Goal: Task Accomplishment & Management: Use online tool/utility

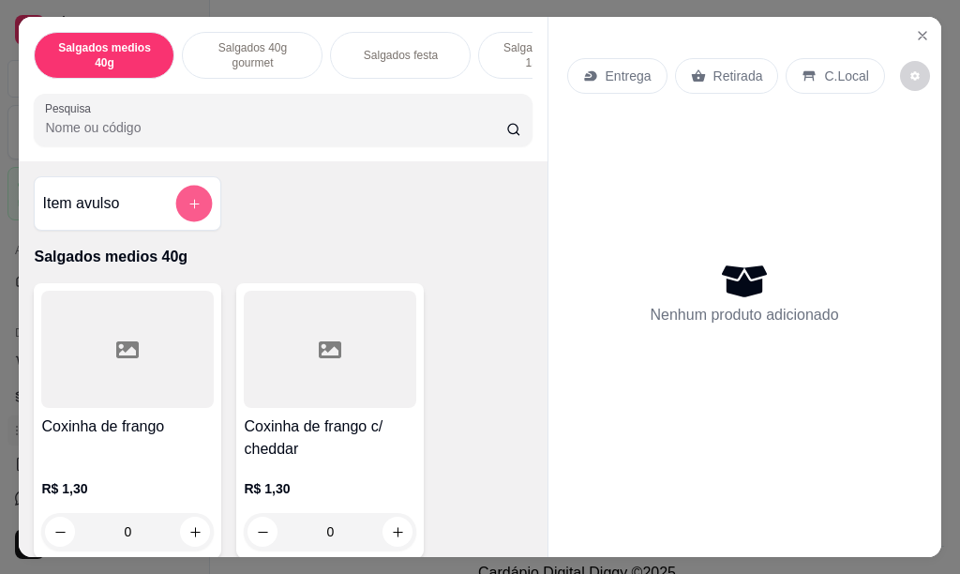
click at [176, 218] on button "add-separate-item" at bounding box center [194, 204] width 37 height 37
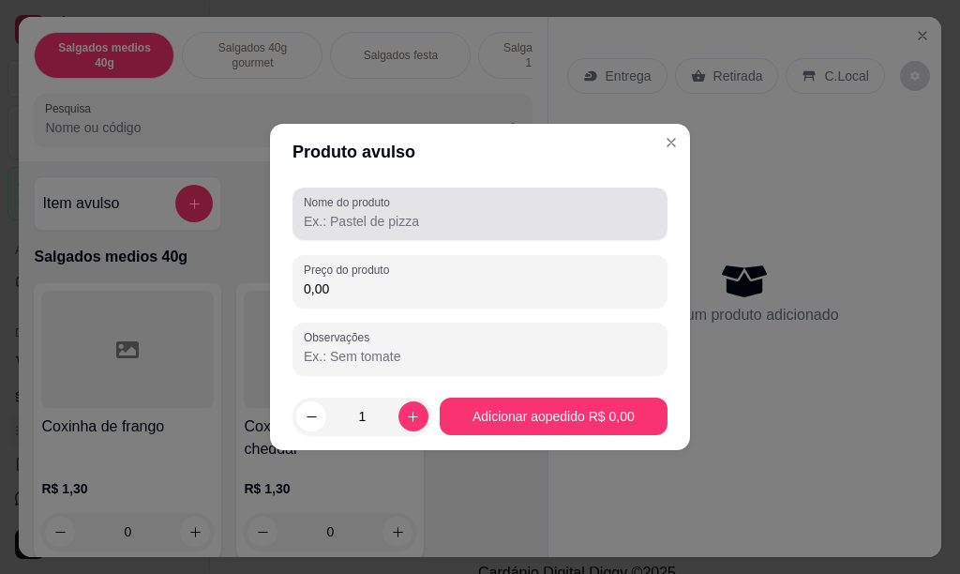
click at [340, 228] on input "Nome do produto" at bounding box center [480, 221] width 353 height 19
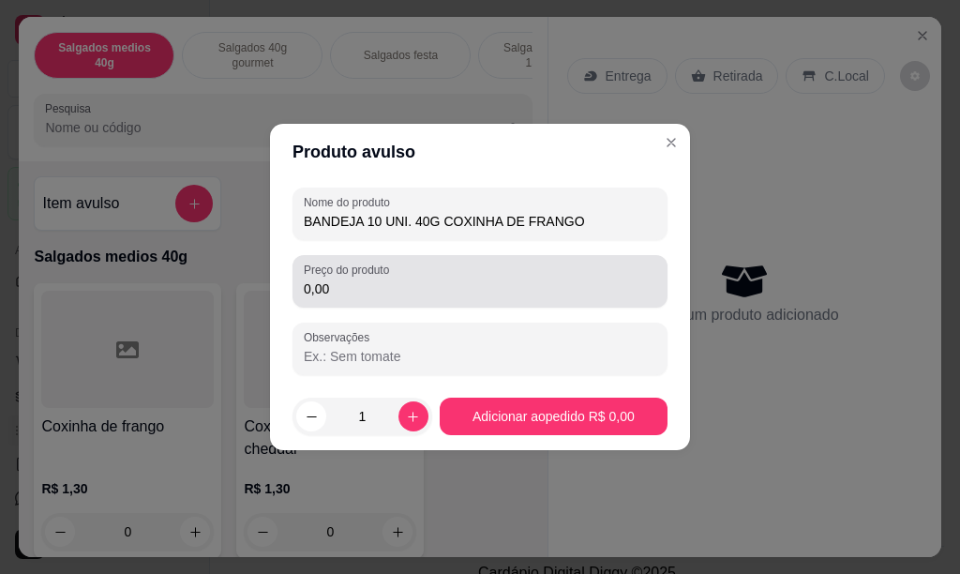
type input "BANDEJA 10 UNI. 40G COXINHA DE FRANGO"
click at [377, 290] on input "0,00" at bounding box center [480, 288] width 353 height 19
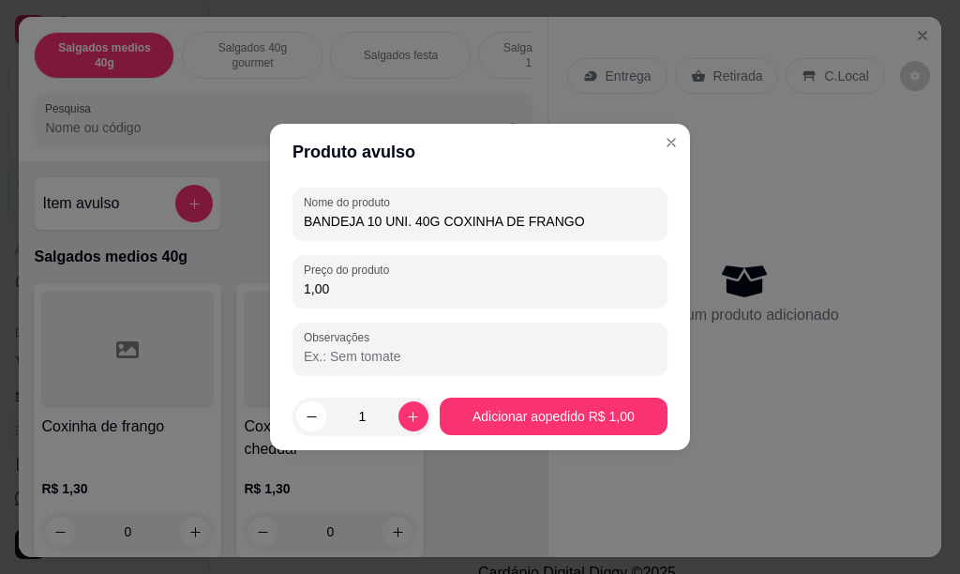
type input "10,00"
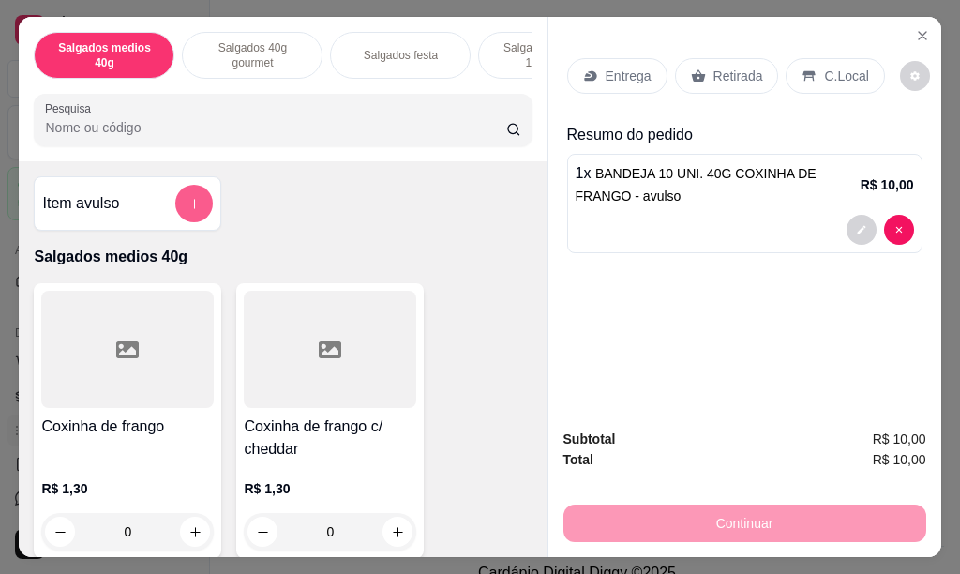
click at [196, 219] on button "add-separate-item" at bounding box center [194, 204] width 38 height 38
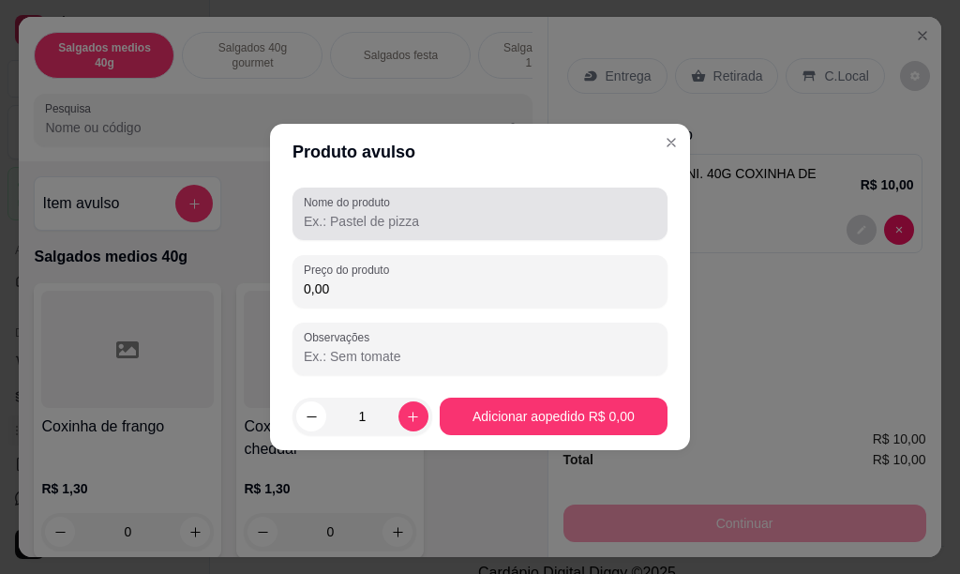
click at [341, 231] on div at bounding box center [480, 214] width 353 height 38
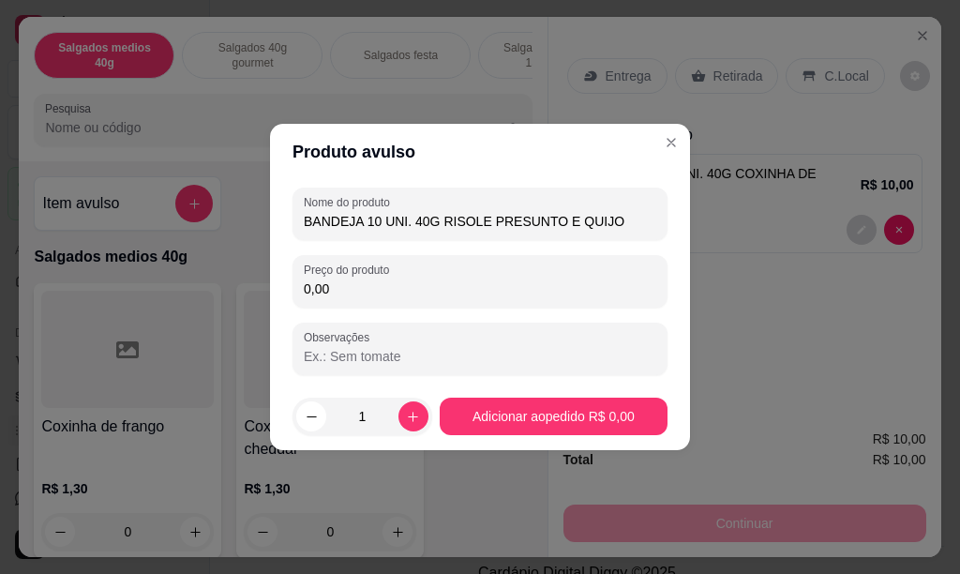
type input "BANDEJA 10 UNI. 40G RISOLE PRESUNTO E QUIJO"
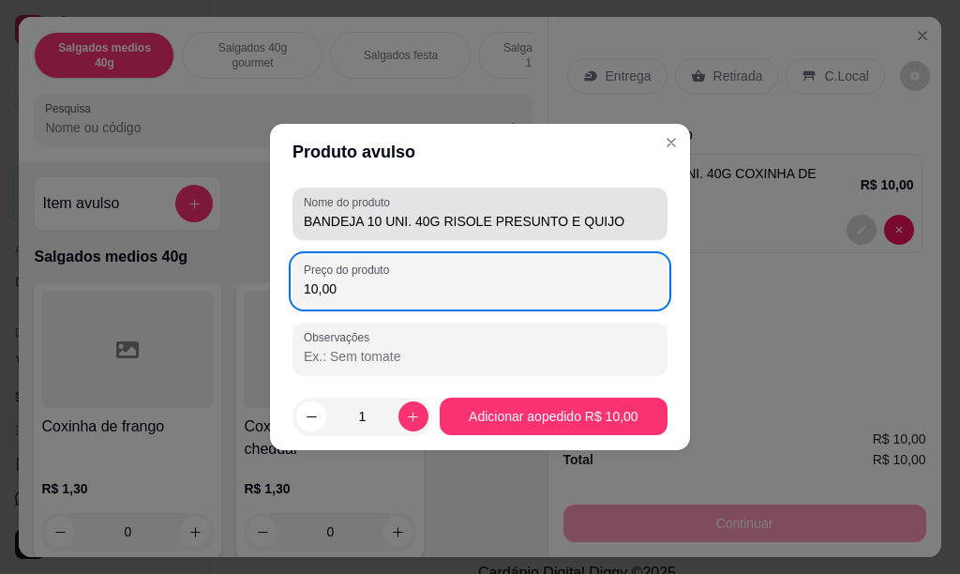
type input "10,00"
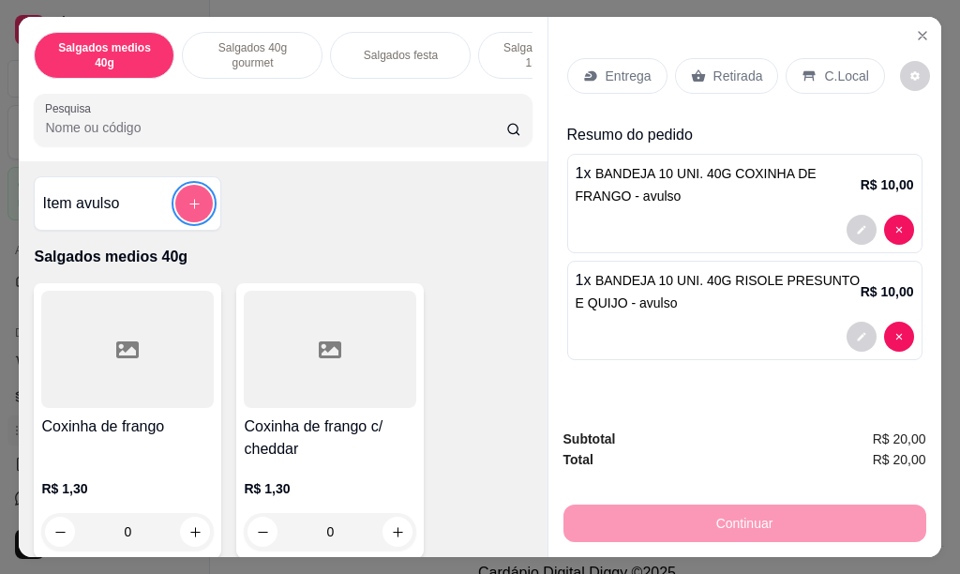
click at [175, 215] on button "add-separate-item" at bounding box center [194, 204] width 38 height 38
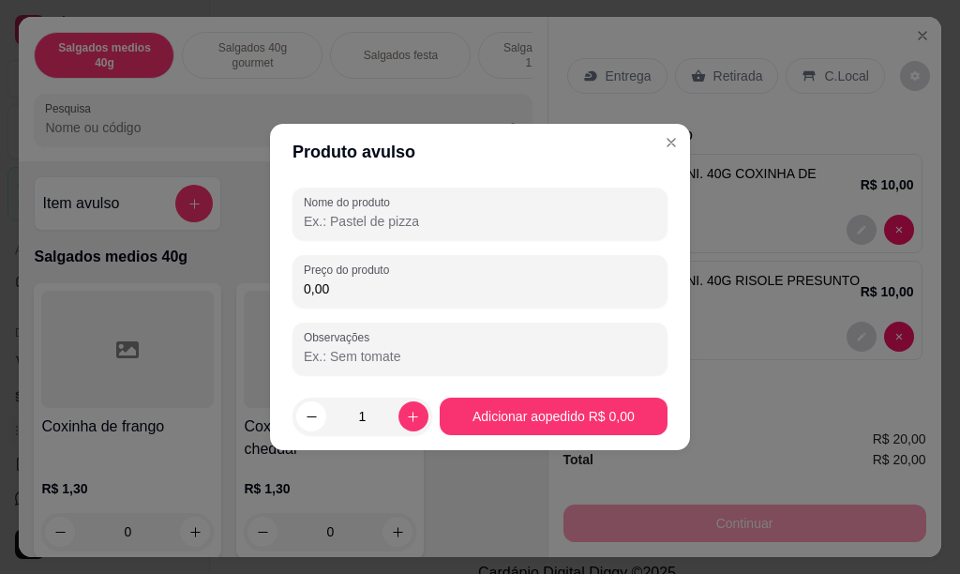
click at [383, 222] on input "Nome do produto" at bounding box center [480, 221] width 353 height 19
type input "BANDEJA 10 UNI. 40G BOLINHA DE QUEIJO"
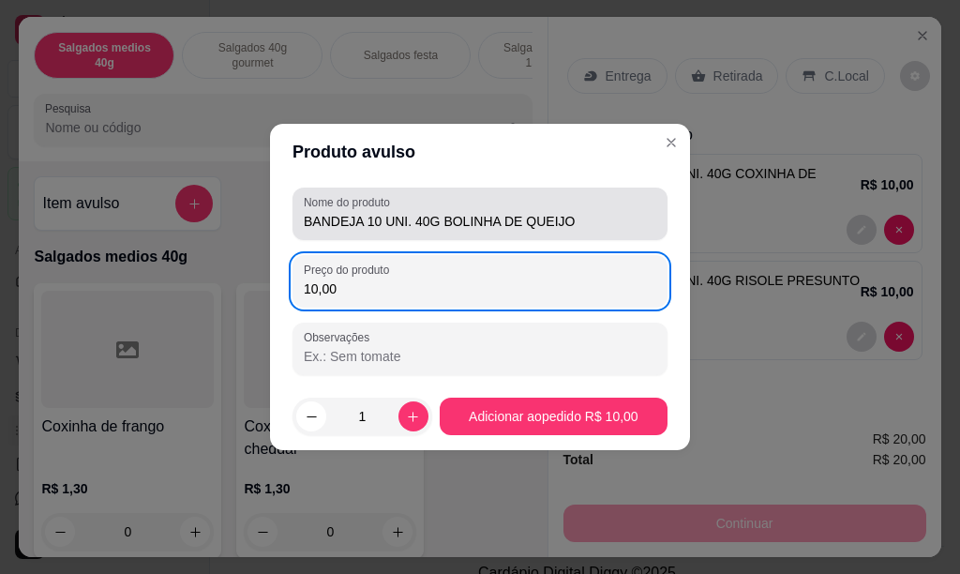
type input "10,00"
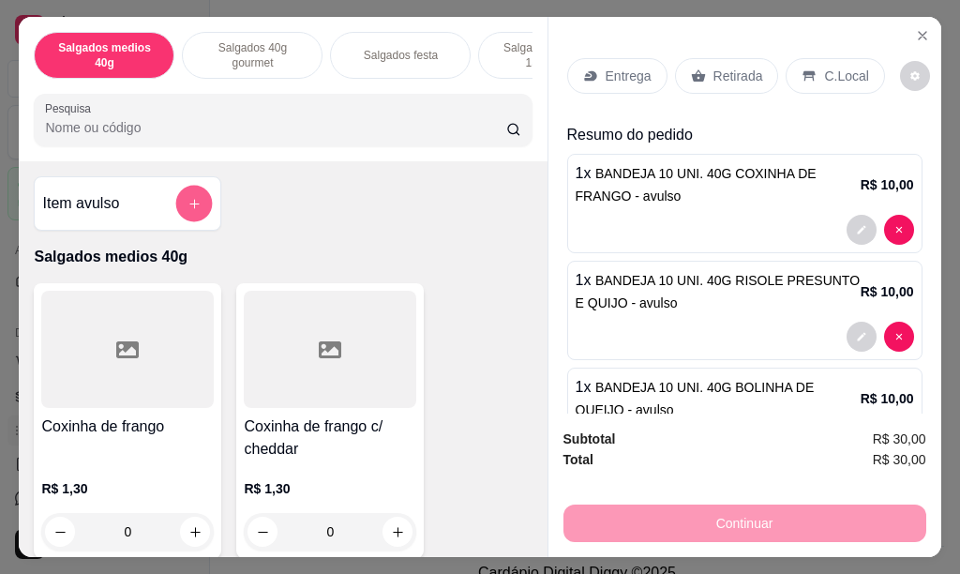
click at [188, 211] on icon "add-separate-item" at bounding box center [195, 204] width 14 height 14
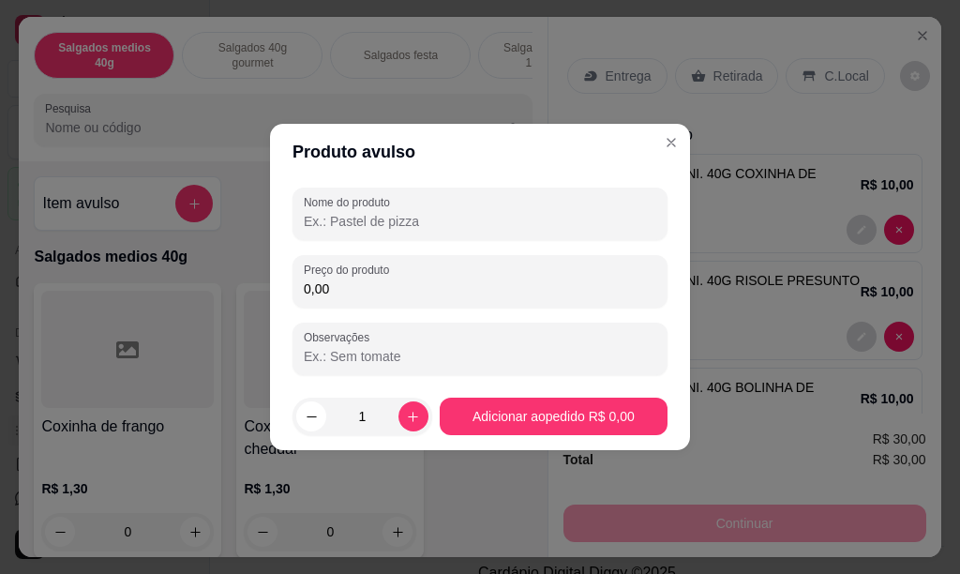
click at [322, 218] on input "Nome do produto" at bounding box center [480, 221] width 353 height 19
click at [409, 220] on input "BANDEJA 10 UNI. RISOLE DE CARNER" at bounding box center [480, 221] width 353 height 19
type input "BANDEJA 10 UNI. 40G RISOLE DE CARNER"
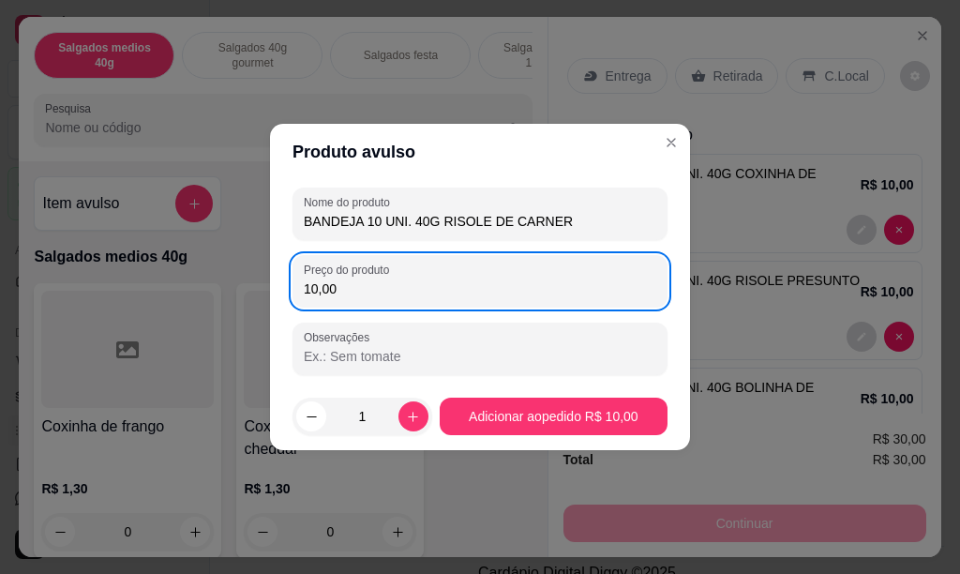
type input "10,00"
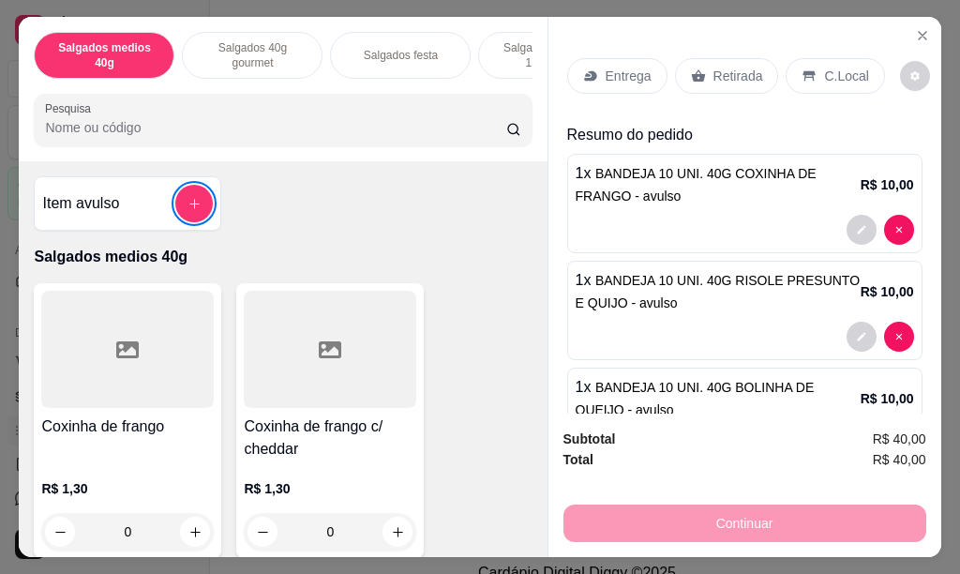
click at [638, 72] on p "Entrega" at bounding box center [629, 76] width 46 height 19
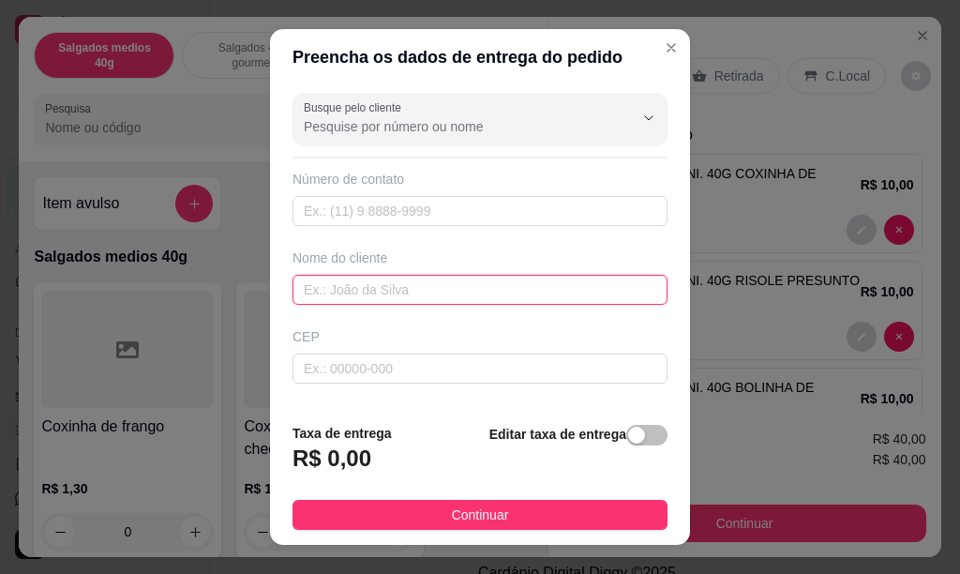
click at [341, 293] on input "text" at bounding box center [480, 290] width 375 height 30
type input "[PERSON_NAME]"
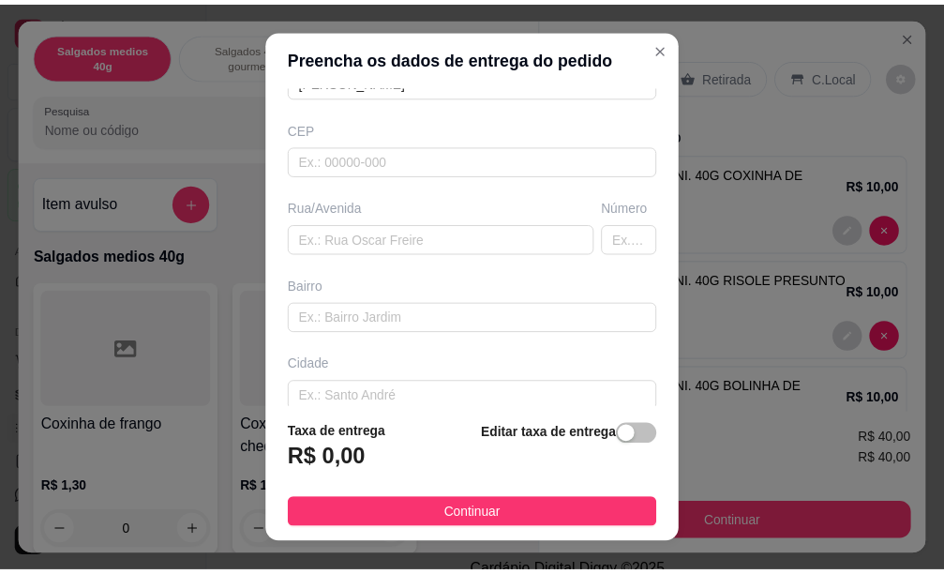
scroll to position [308, 0]
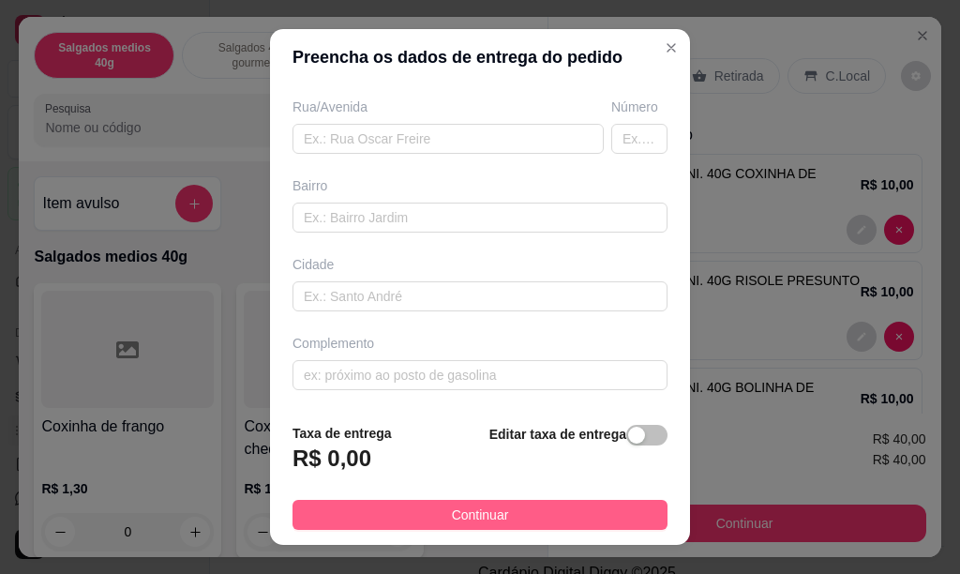
click at [452, 510] on span "Continuar" at bounding box center [480, 514] width 57 height 21
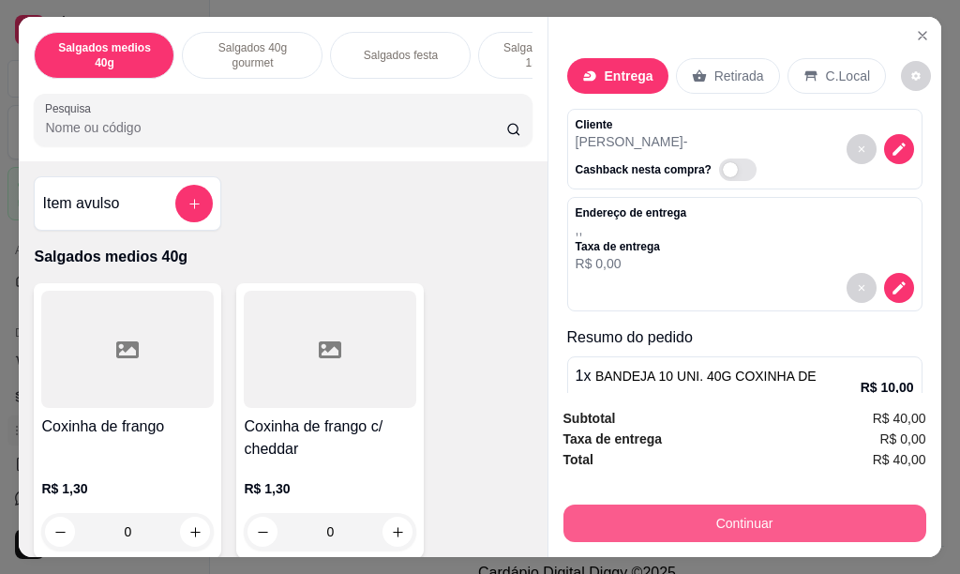
click at [756, 518] on button "Continuar" at bounding box center [744, 523] width 363 height 38
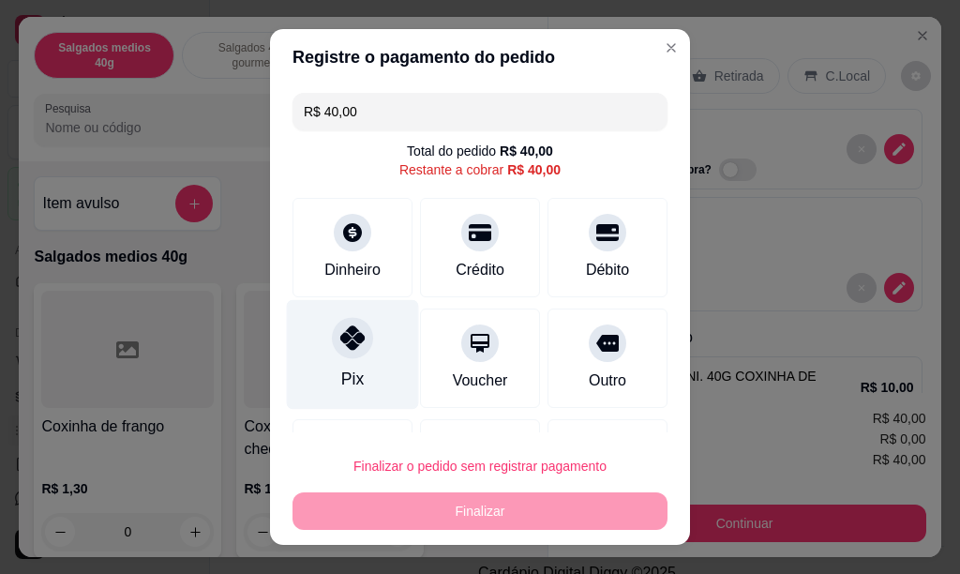
click at [340, 345] on icon at bounding box center [352, 337] width 24 height 24
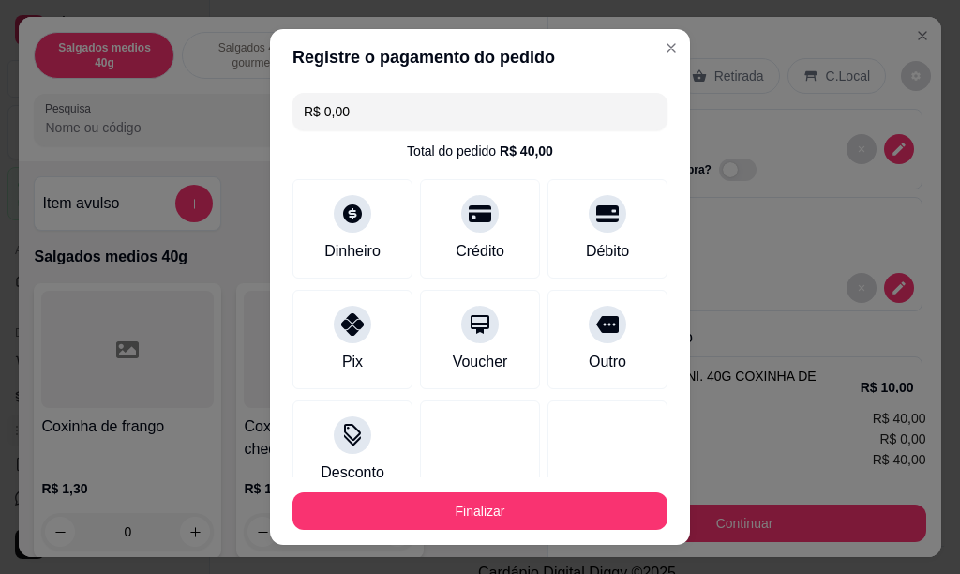
click at [502, 517] on button "Finalizar" at bounding box center [480, 511] width 375 height 38
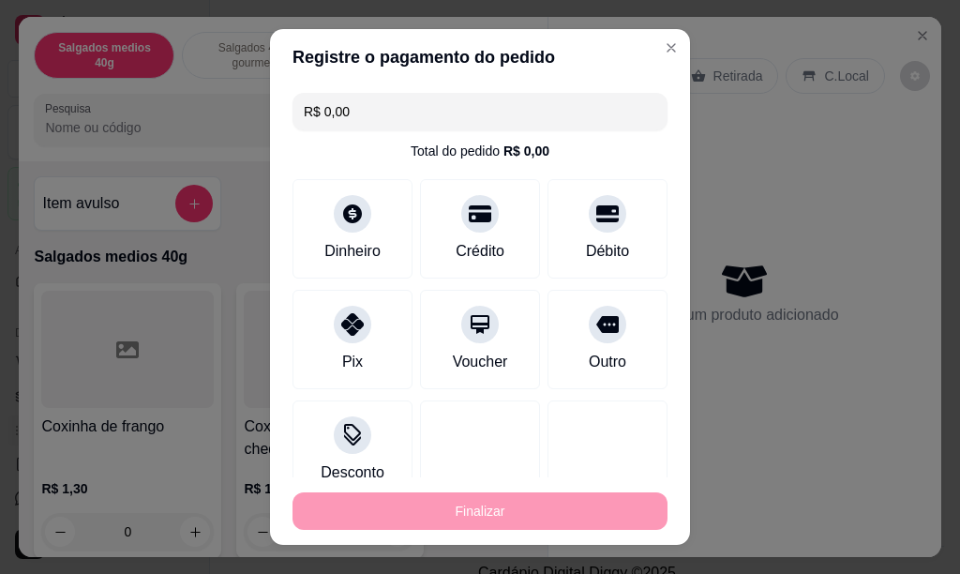
type input "-R$ 40,00"
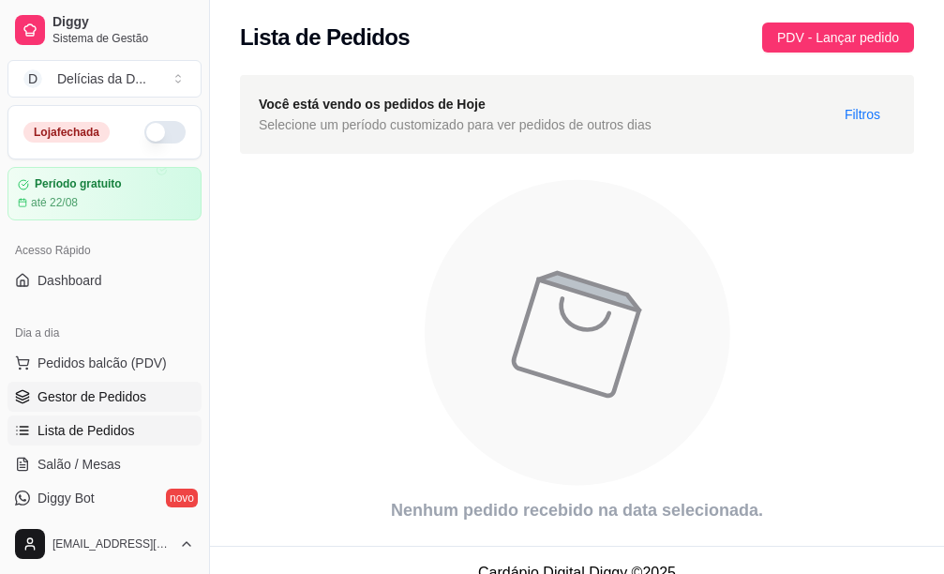
click at [100, 394] on span "Gestor de Pedidos" at bounding box center [92, 396] width 109 height 19
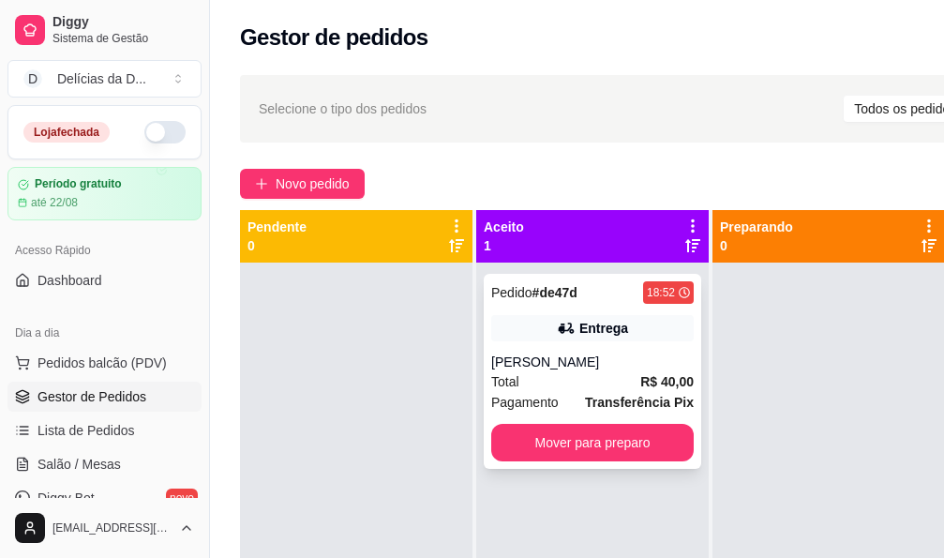
click at [593, 353] on div "[PERSON_NAME]" at bounding box center [592, 362] width 203 height 19
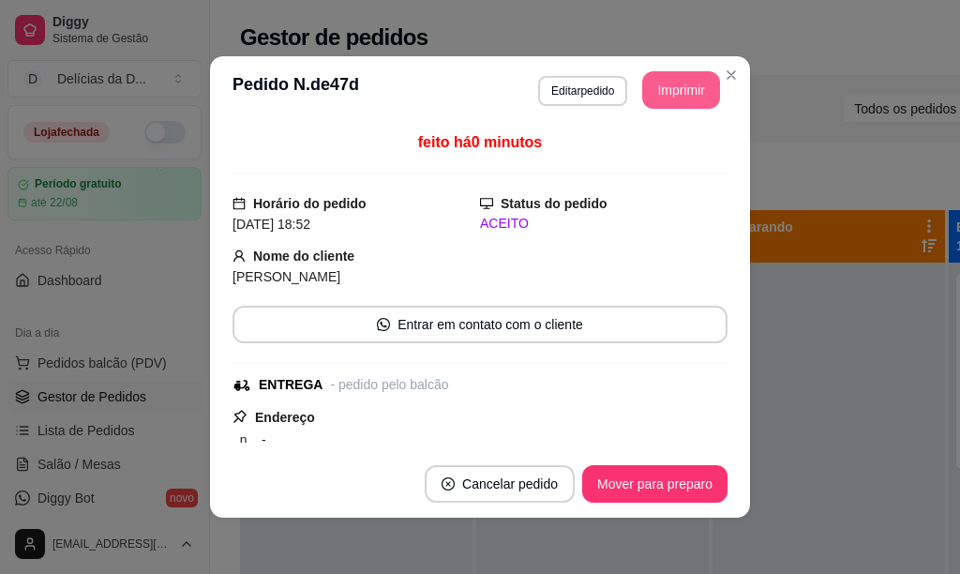
click at [682, 96] on button "Imprimir" at bounding box center [681, 90] width 78 height 38
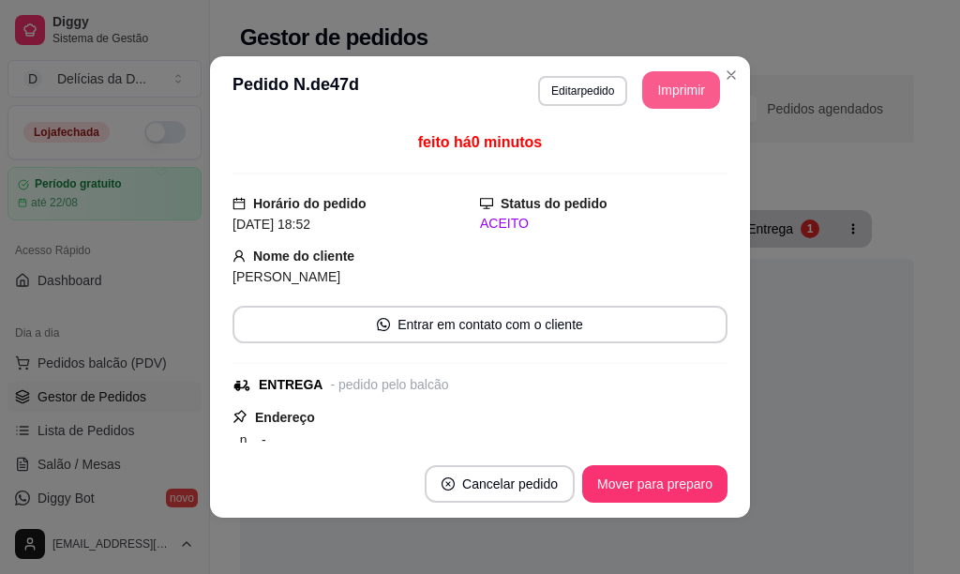
click at [685, 92] on button "Imprimir" at bounding box center [681, 90] width 78 height 38
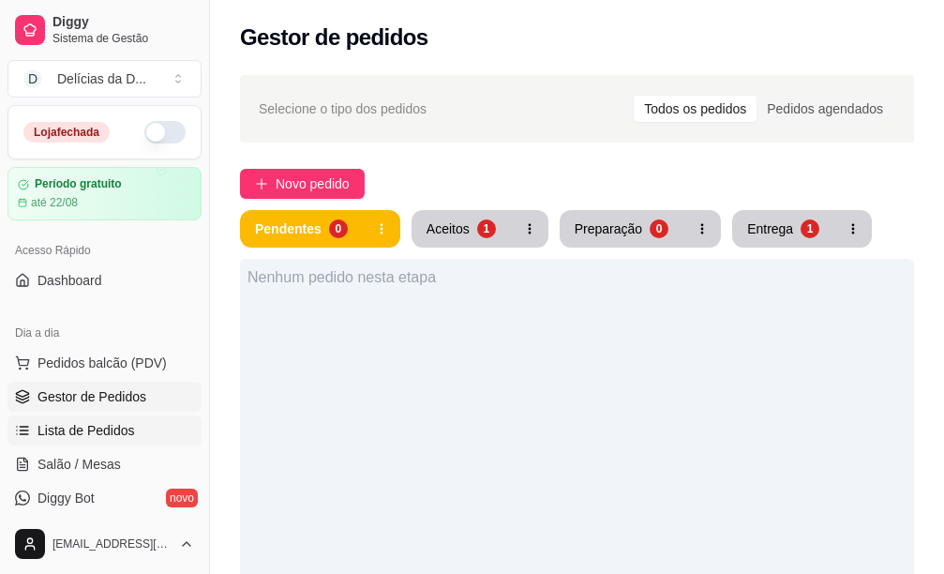
click at [86, 432] on span "Lista de Pedidos" at bounding box center [87, 430] width 98 height 19
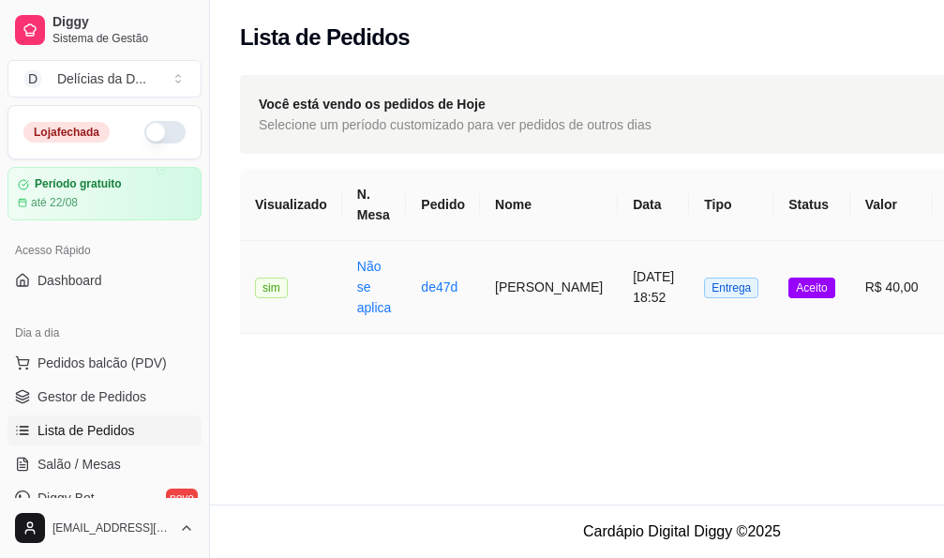
click at [506, 283] on td "[PERSON_NAME]" at bounding box center [549, 287] width 138 height 93
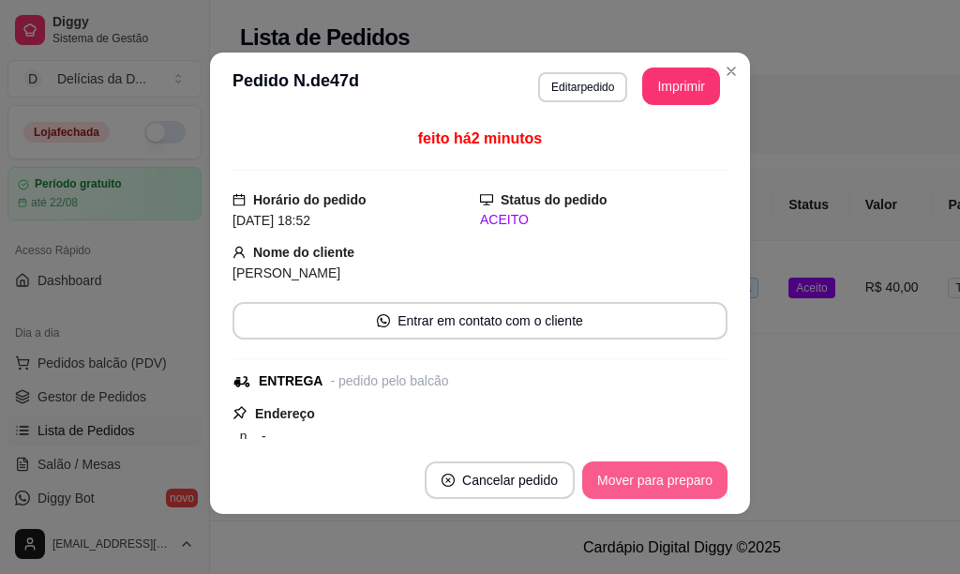
click at [643, 473] on button "Mover para preparo" at bounding box center [654, 480] width 145 height 38
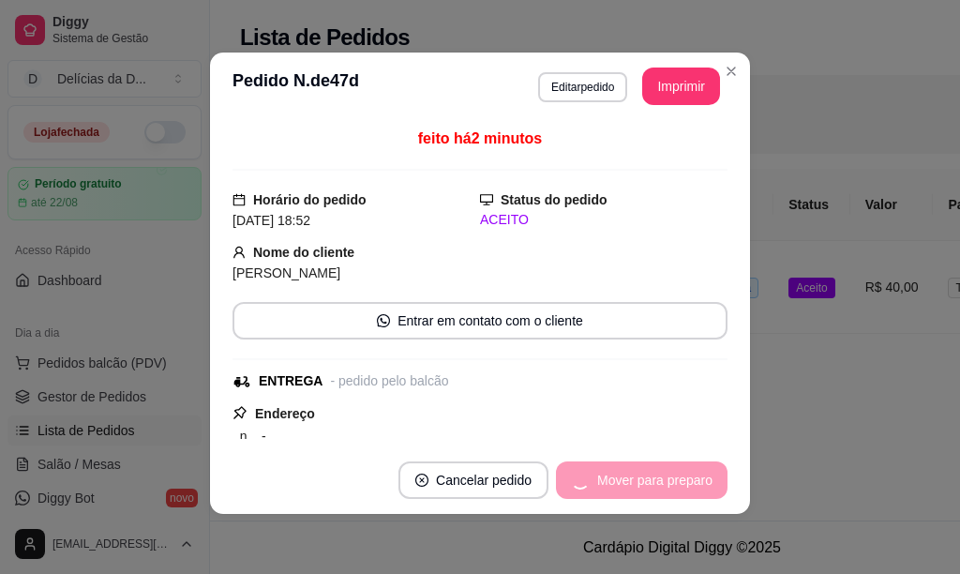
click at [643, 473] on div "Mover para preparo" at bounding box center [642, 480] width 172 height 38
click at [643, 473] on div "Mover para entrega" at bounding box center [642, 480] width 171 height 38
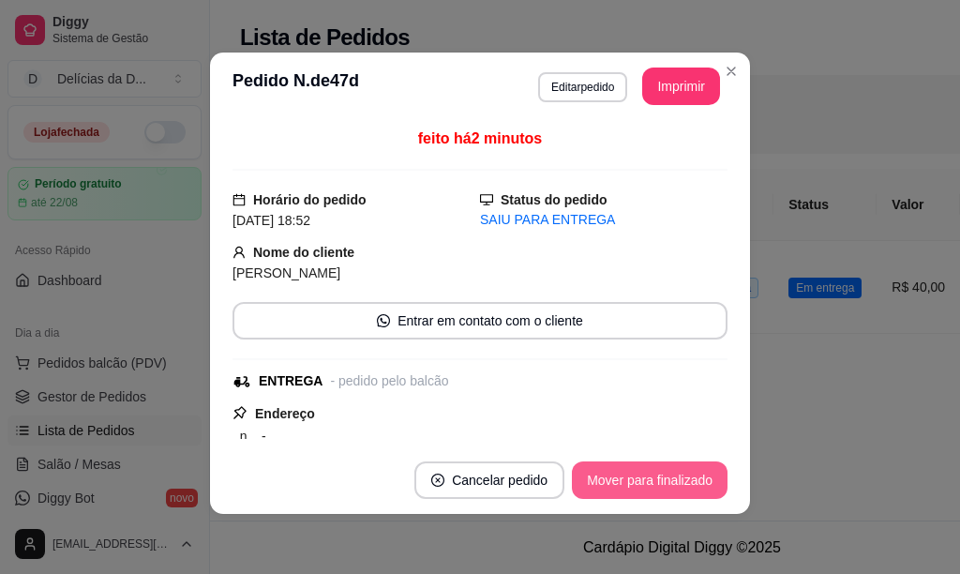
click at [644, 483] on button "Mover para finalizado" at bounding box center [650, 480] width 156 height 38
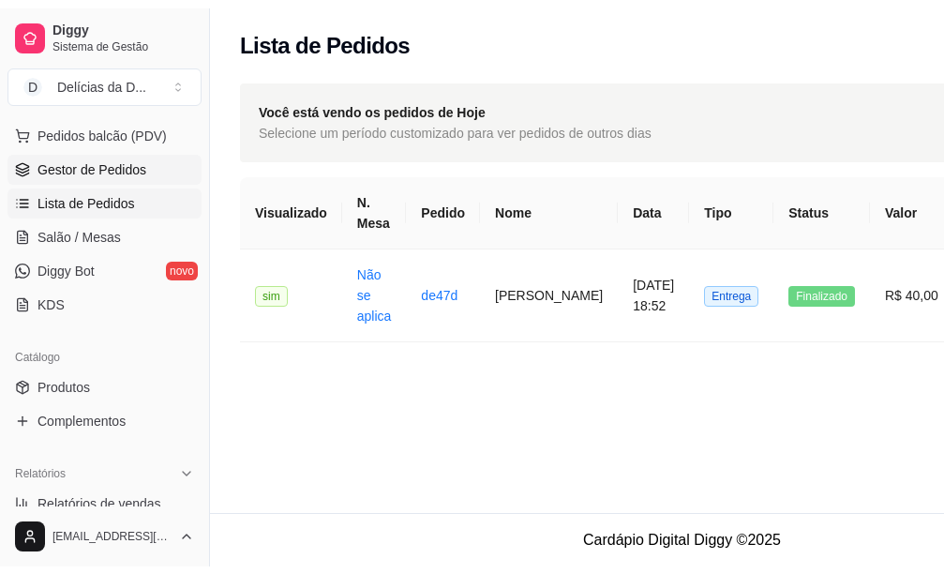
scroll to position [281, 0]
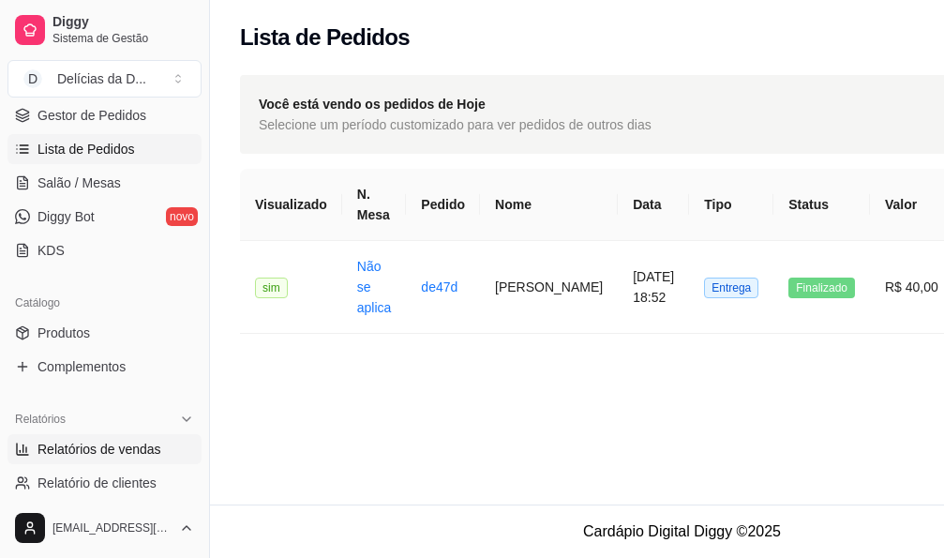
click at [137, 446] on span "Relatórios de vendas" at bounding box center [100, 449] width 124 height 19
select select "ALL"
select select "0"
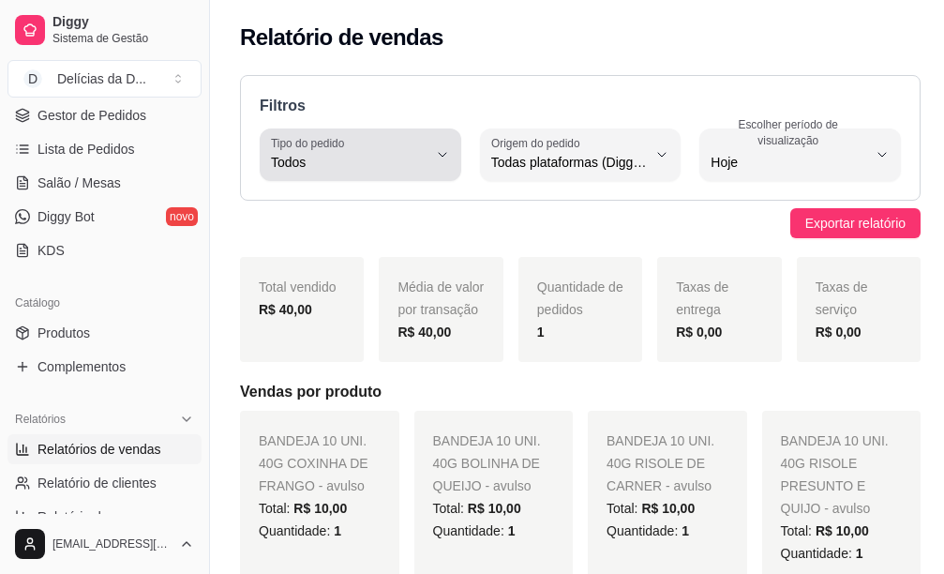
click at [436, 144] on button "Tipo do pedido Todos" at bounding box center [361, 154] width 202 height 53
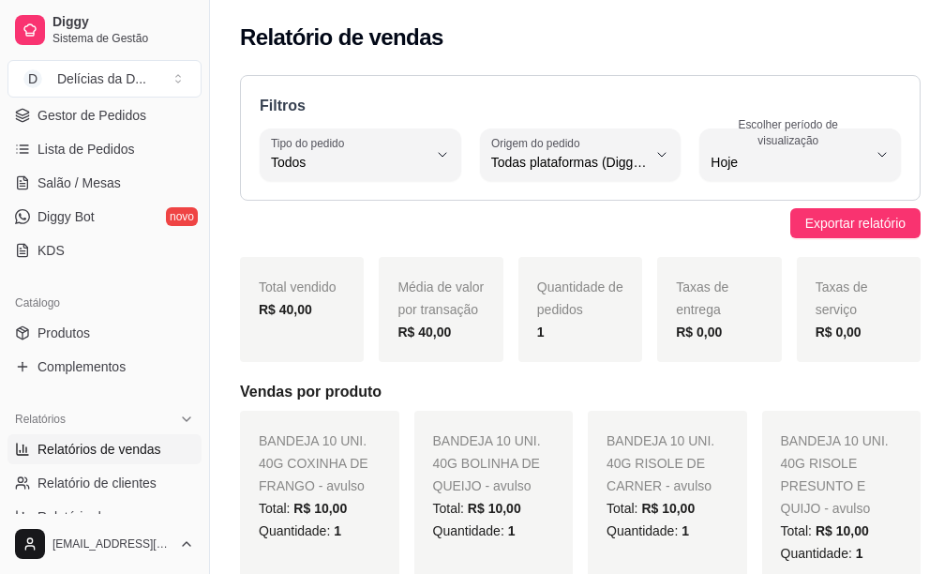
click at [491, 77] on div "Filtros ALL Tipo do pedido Todos Entrega Retirada Mesa Consumo local Tipo do pe…" at bounding box center [580, 138] width 681 height 126
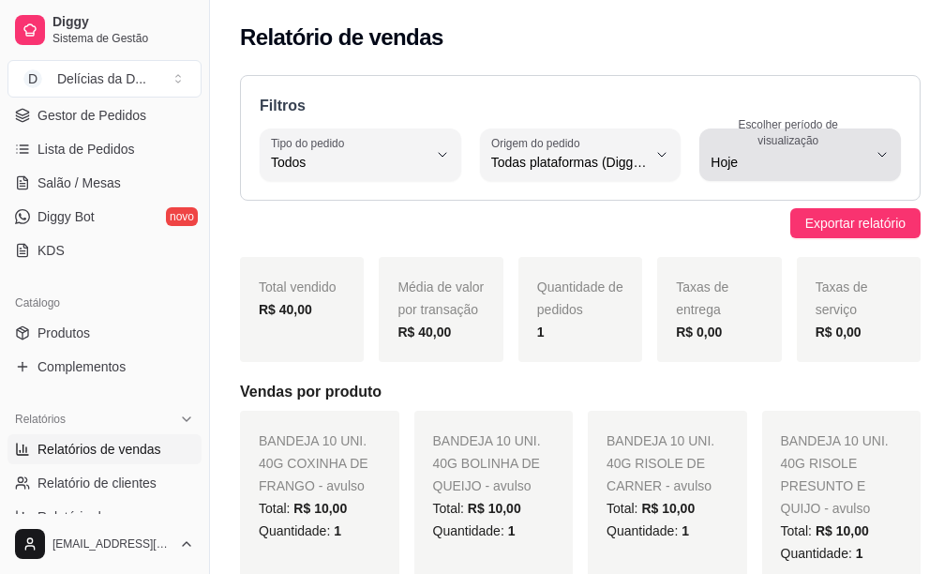
click at [878, 145] on button "Escolher período de visualização Hoje" at bounding box center [800, 154] width 202 height 53
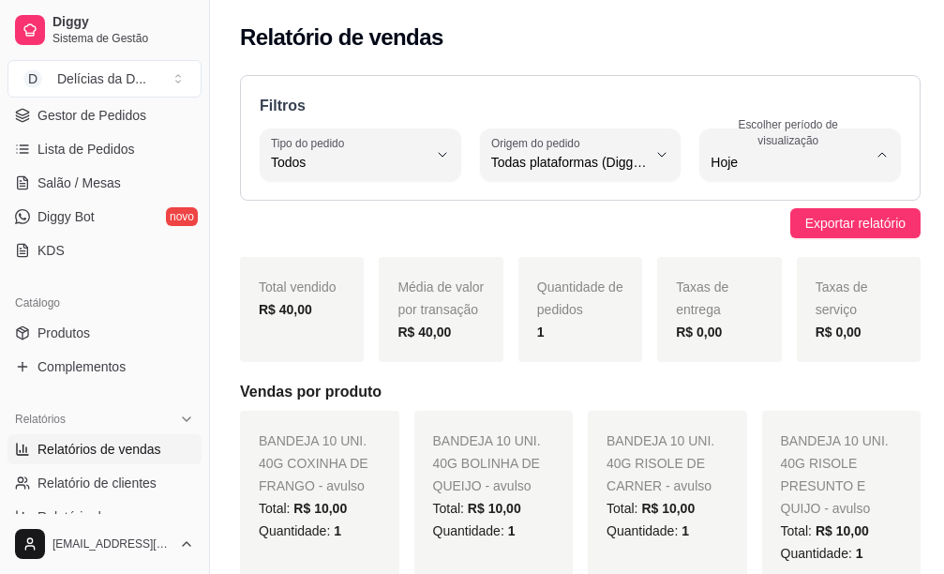
click at [777, 304] on span "15 dias" at bounding box center [785, 299] width 144 height 18
type input "15"
select select "15"
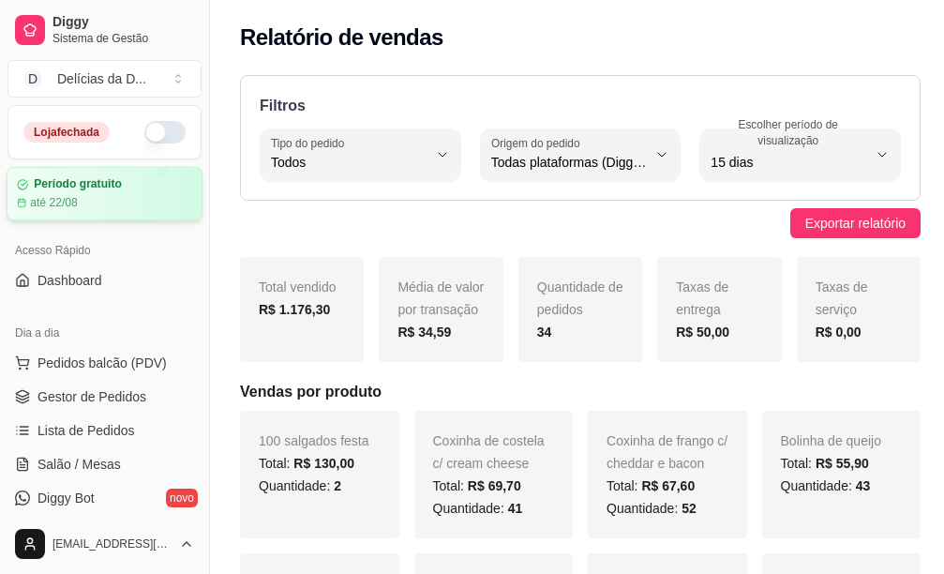
click at [89, 184] on article "Período gratuito" at bounding box center [78, 184] width 88 height 14
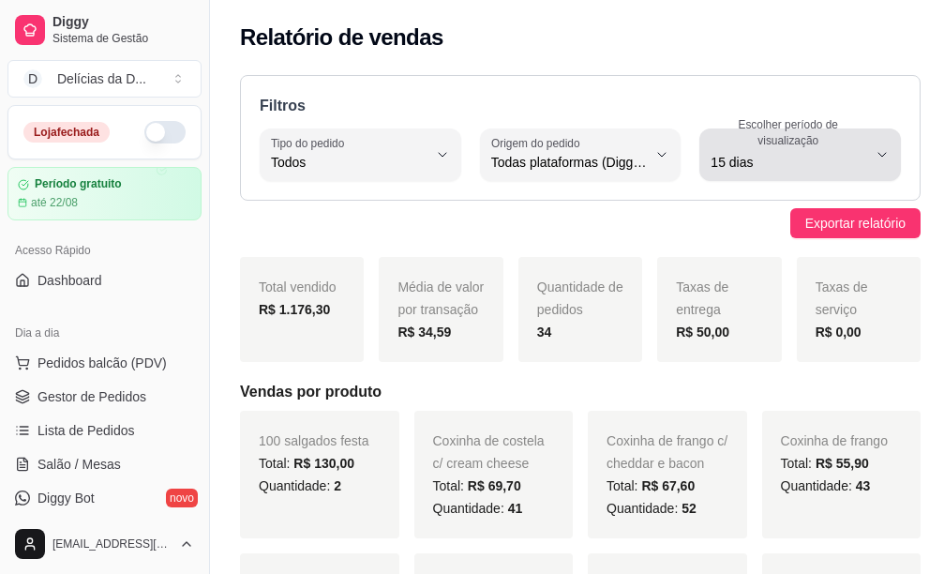
click at [865, 151] on button "Escolher período de visualização 15 dias" at bounding box center [800, 154] width 202 height 53
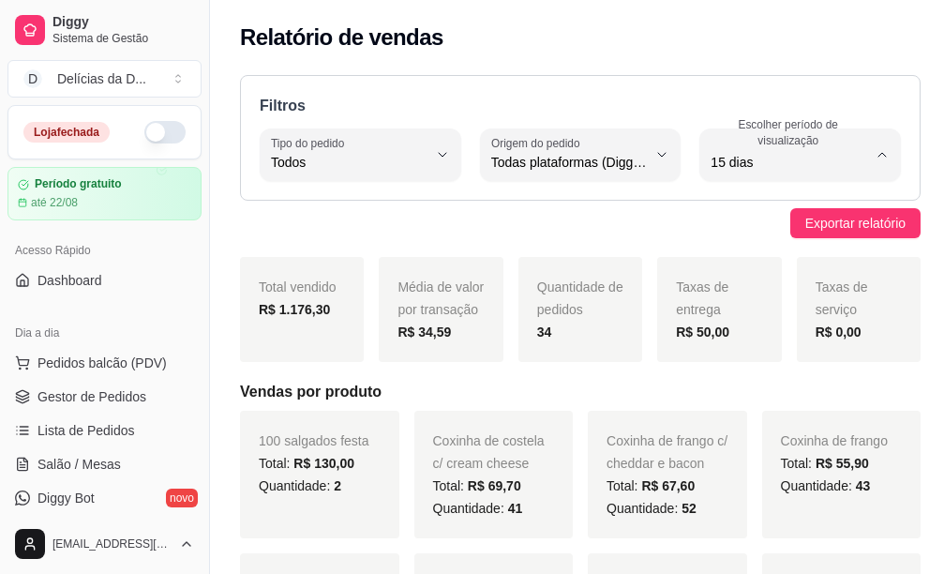
click at [727, 367] on span "45 dias" at bounding box center [785, 361] width 144 height 18
type input "45"
select select "45"
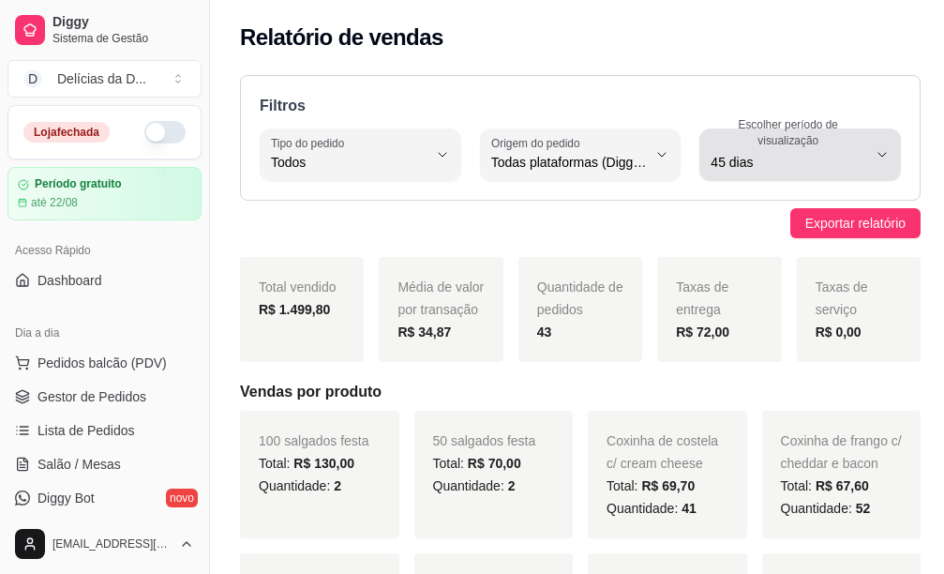
click at [875, 154] on icon "button" at bounding box center [882, 154] width 15 height 15
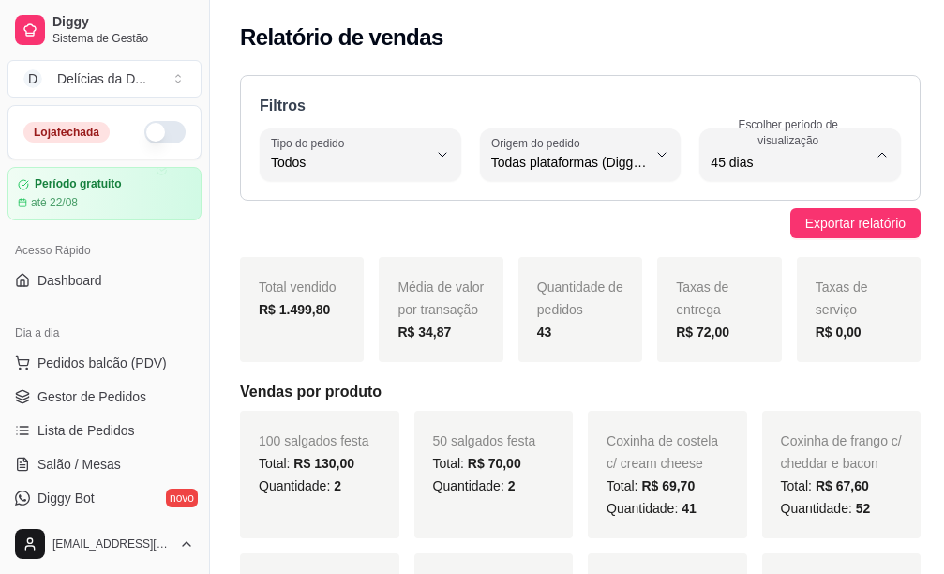
click at [726, 338] on span "30 dias" at bounding box center [785, 330] width 144 height 18
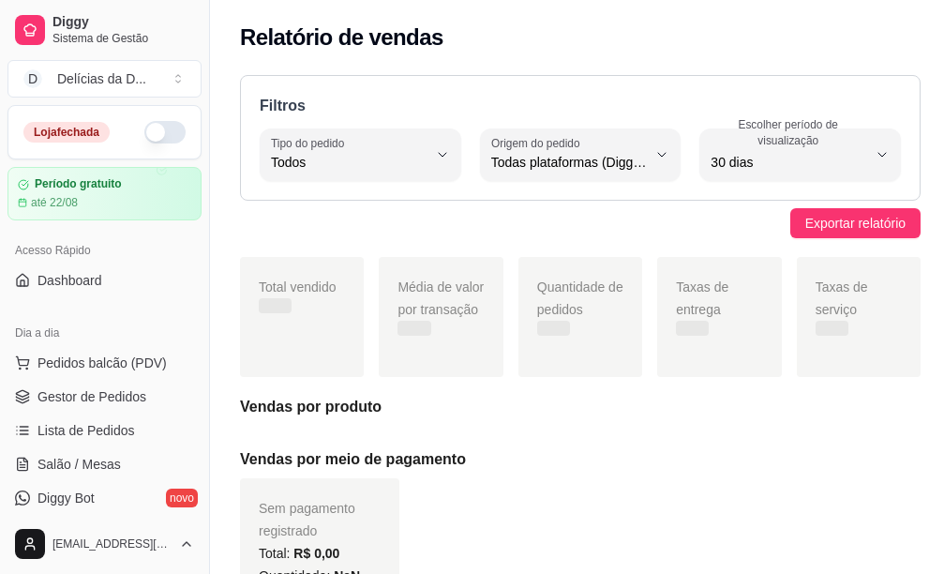
type input "30"
select select "30"
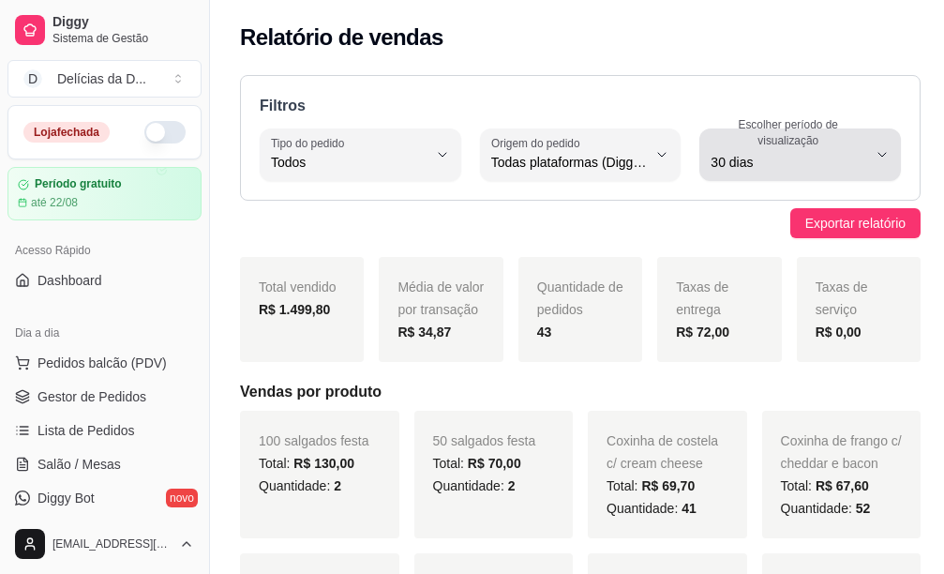
click at [863, 152] on button "Escolher período de visualização 30 dias" at bounding box center [800, 154] width 202 height 53
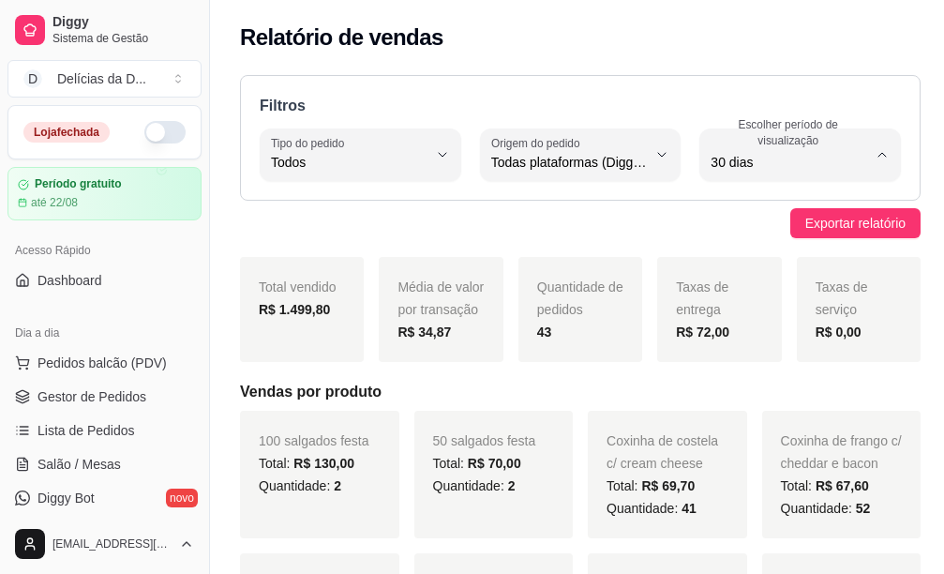
click at [738, 307] on span "15 dias" at bounding box center [785, 299] width 144 height 18
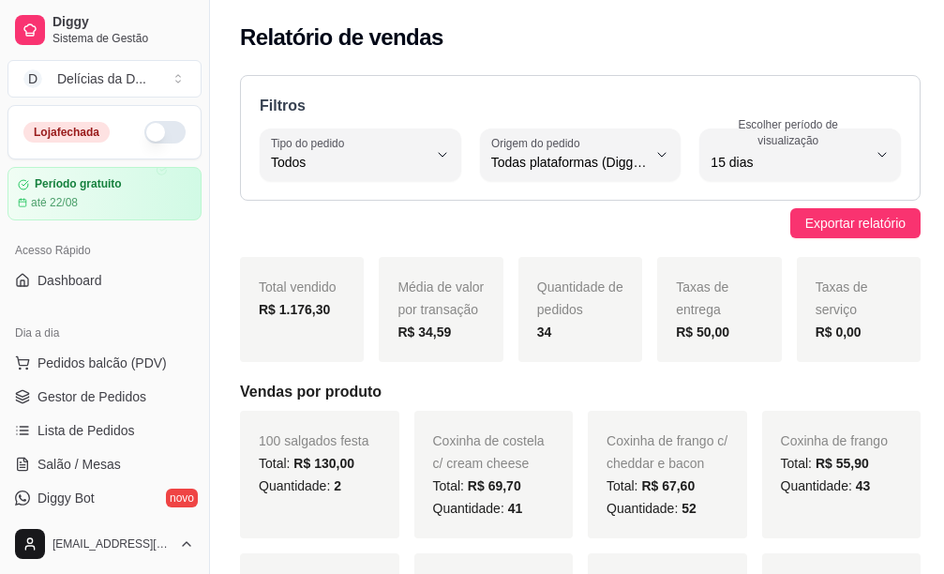
type input "15"
select select "15"
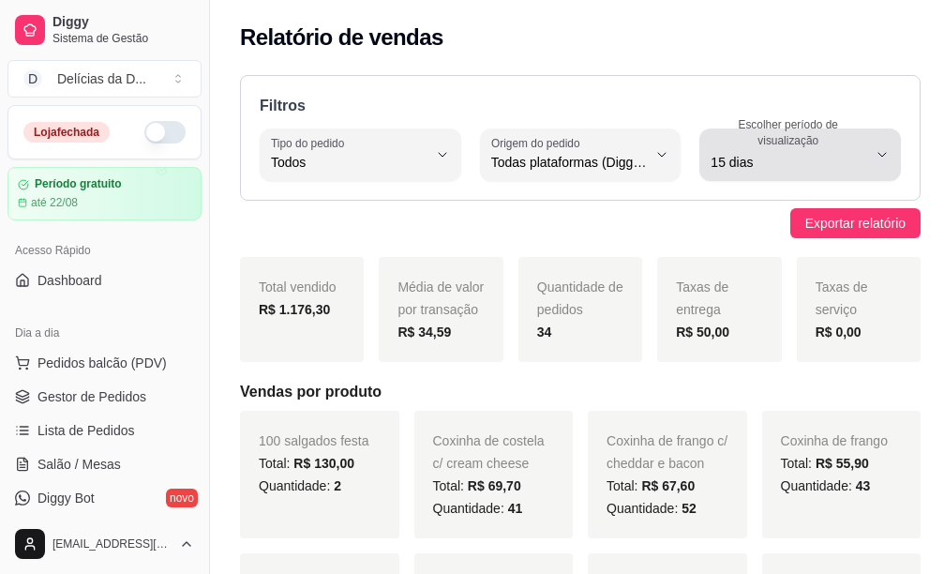
click at [762, 158] on span "15 dias" at bounding box center [789, 162] width 157 height 19
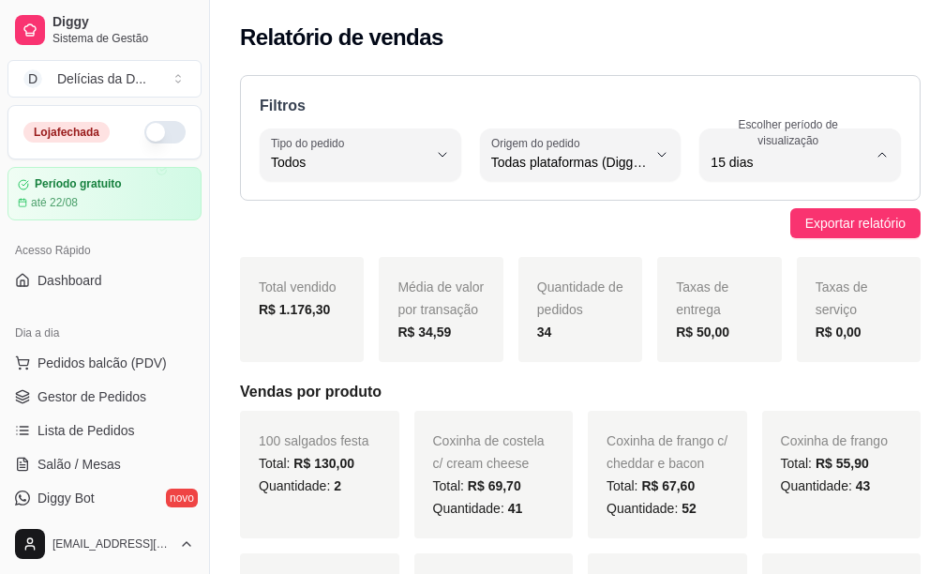
click at [750, 399] on span "Customizado" at bounding box center [785, 391] width 144 height 18
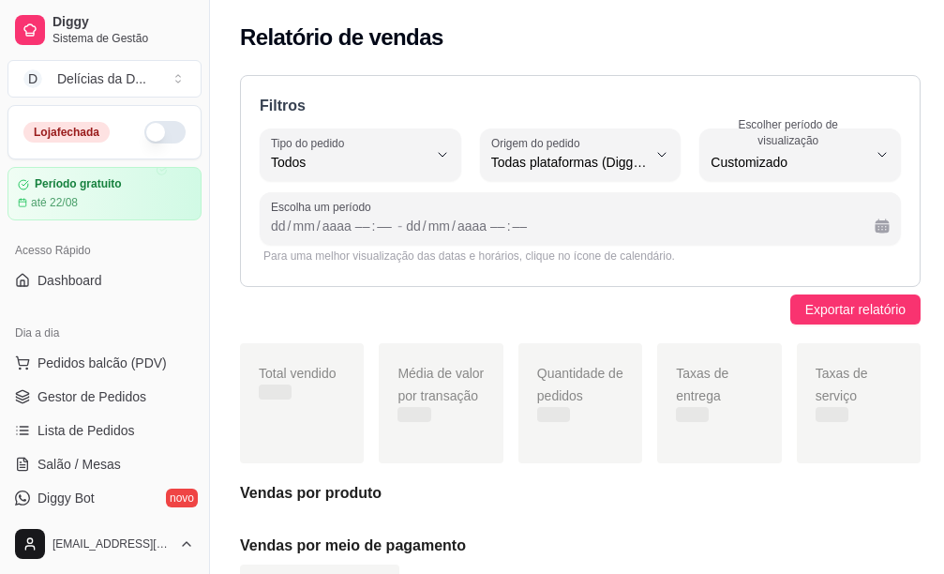
type input "-1"
select select "-1"
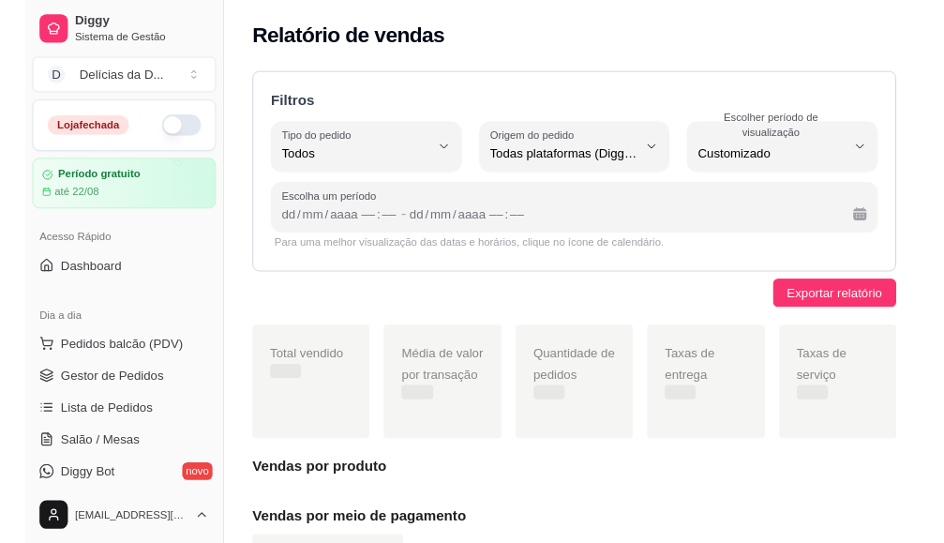
scroll to position [18, 0]
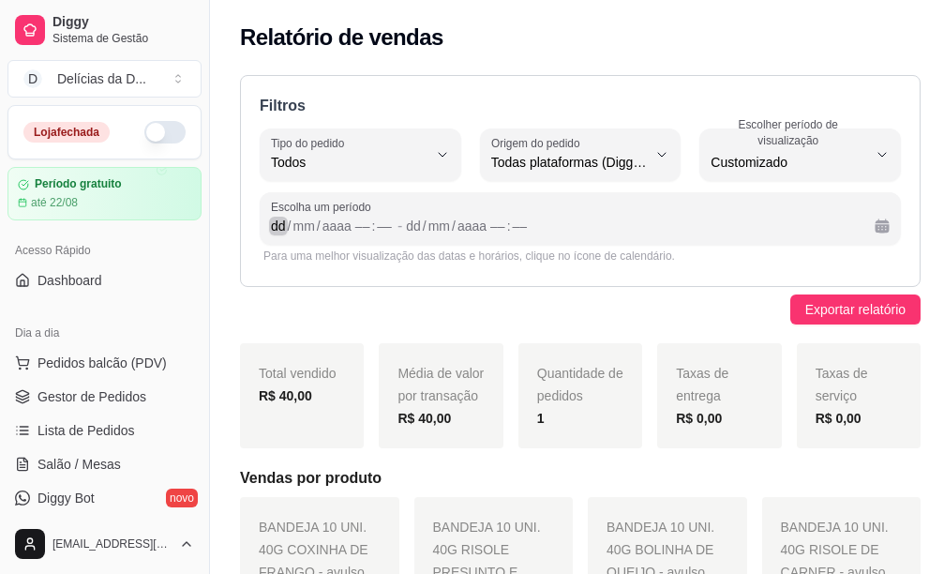
click at [288, 224] on div "/" at bounding box center [290, 226] width 8 height 19
click at [414, 228] on div "/" at bounding box center [417, 226] width 8 height 19
click at [835, 312] on span "Exportar relatório" at bounding box center [855, 309] width 100 height 21
